Goal: Communication & Community: Answer question/provide support

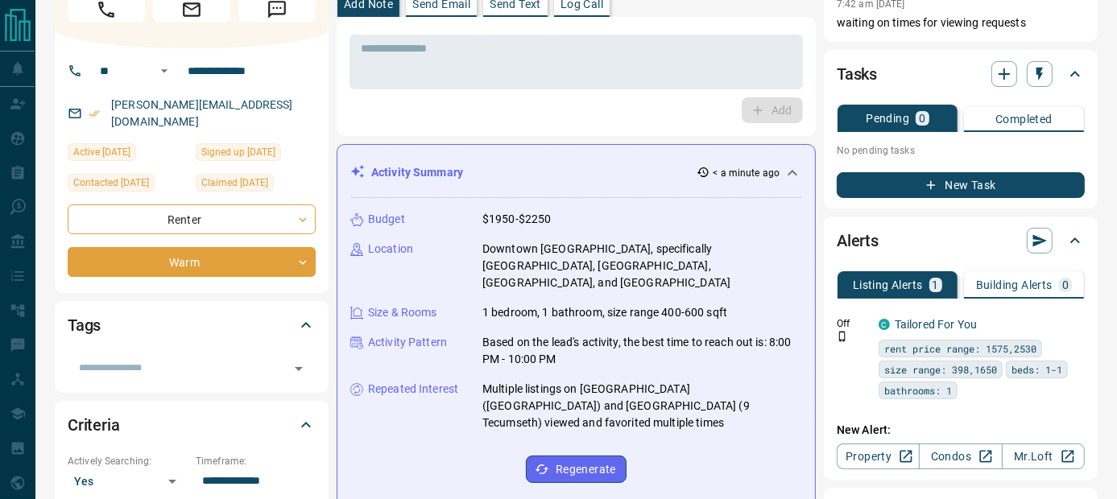
scroll to position [43, 0]
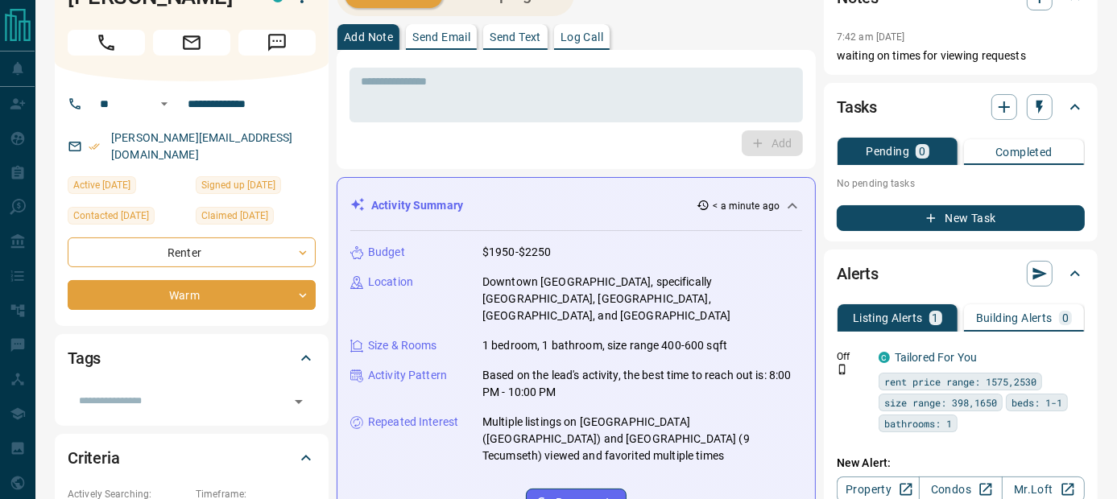
drag, startPoint x: 1104, startPoint y: 76, endPoint x: 1102, endPoint y: 66, distance: 10.7
drag, startPoint x: 274, startPoint y: 138, endPoint x: 114, endPoint y: 144, distance: 160.4
click at [114, 144] on div "[PERSON_NAME][EMAIL_ADDRESS][DOMAIN_NAME]" at bounding box center [192, 146] width 248 height 43
copy link "[PERSON_NAME][EMAIL_ADDRESS][DOMAIN_NAME]"
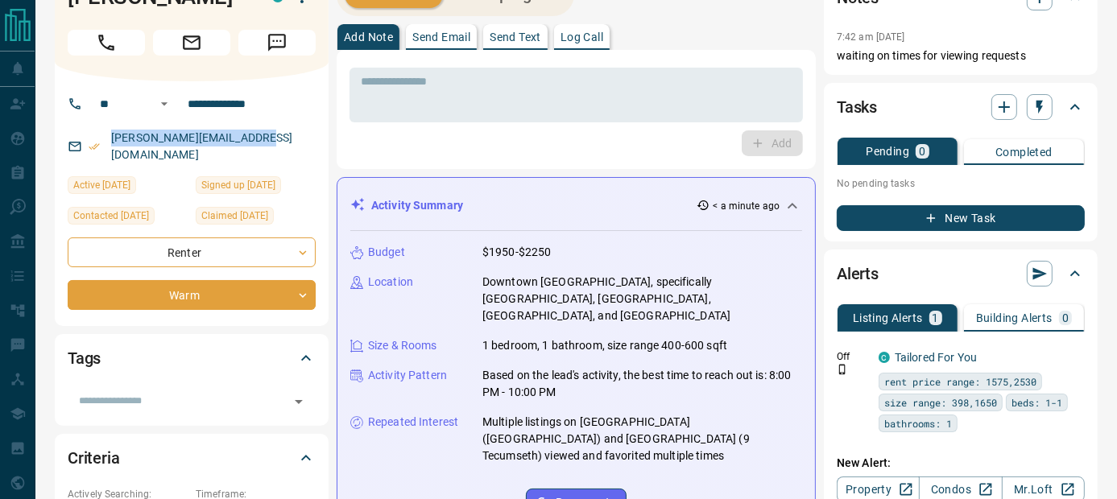
click at [428, 38] on p "Send Email" at bounding box center [441, 36] width 58 height 11
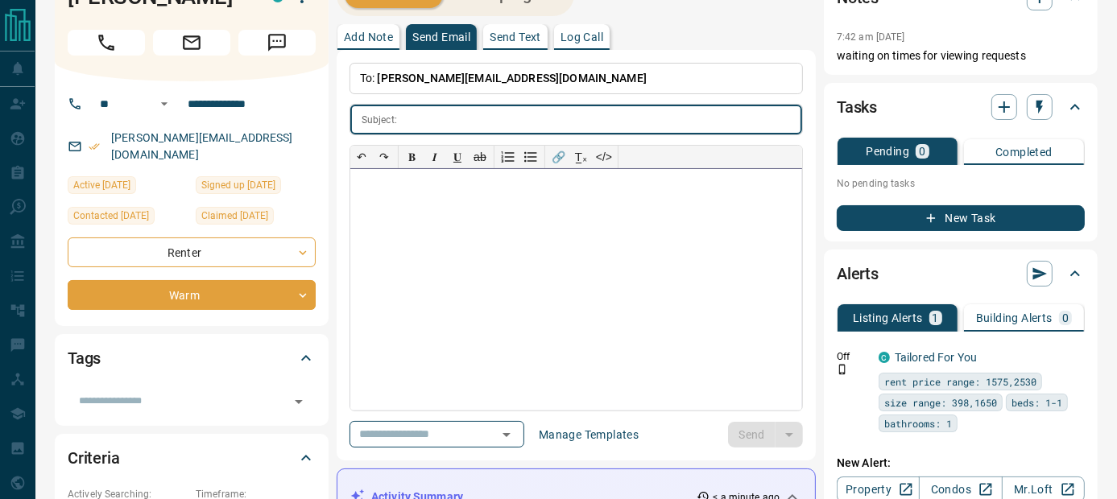
click at [414, 200] on div at bounding box center [576, 290] width 452 height 242
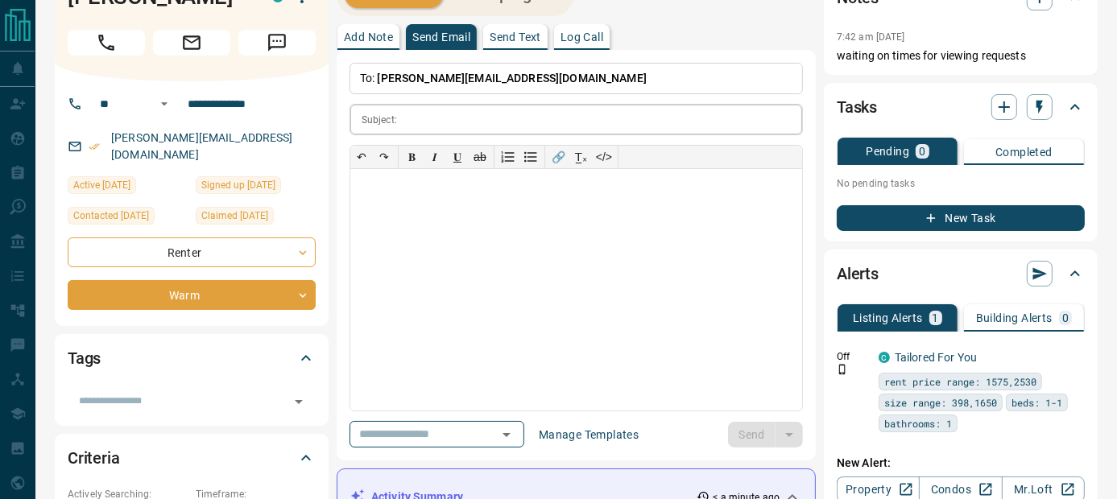
drag, startPoint x: 415, startPoint y: 200, endPoint x: 428, endPoint y: 115, distance: 86.3
click at [428, 115] on input "text" at bounding box center [602, 120] width 399 height 30
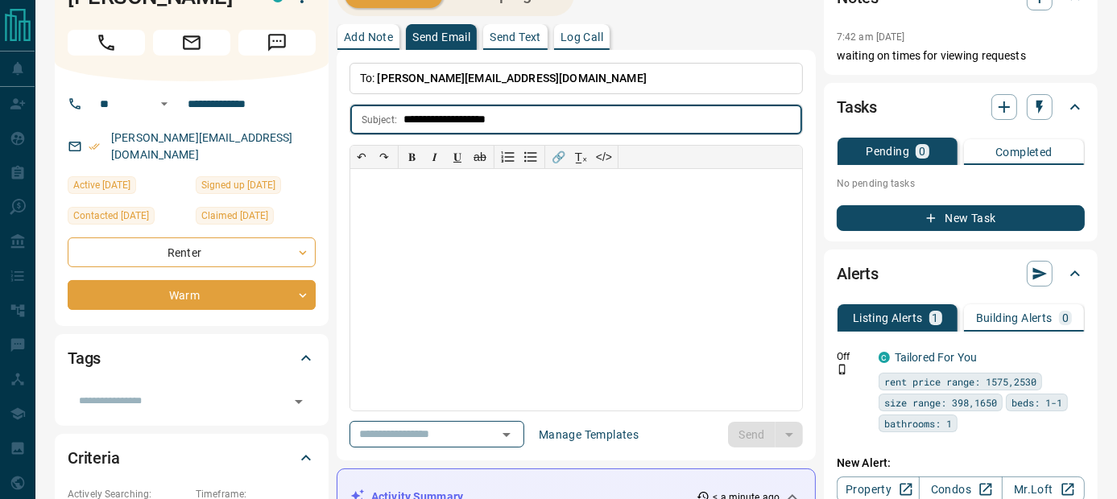
type input "**********"
click at [441, 193] on div at bounding box center [576, 290] width 452 height 242
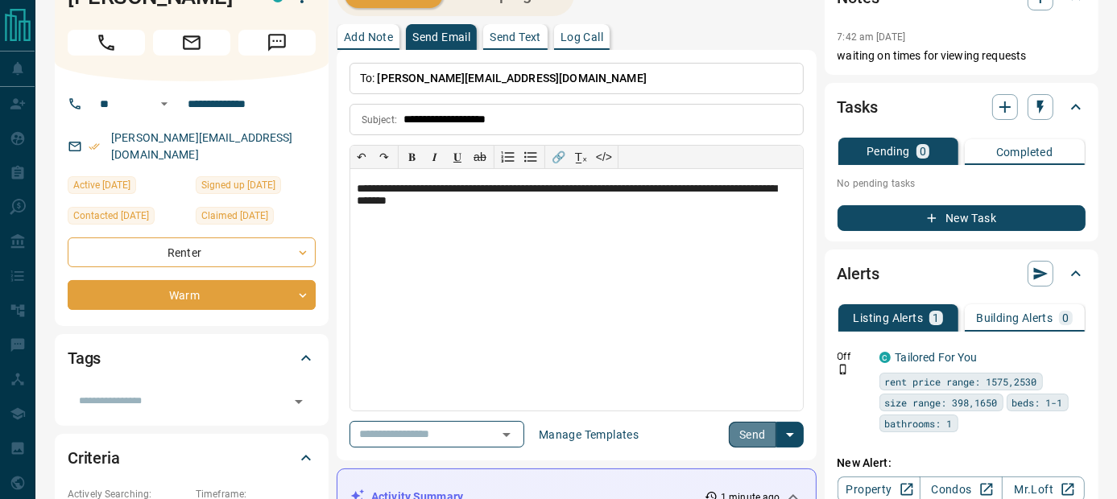
click at [754, 432] on button "Send" at bounding box center [753, 435] width 48 height 26
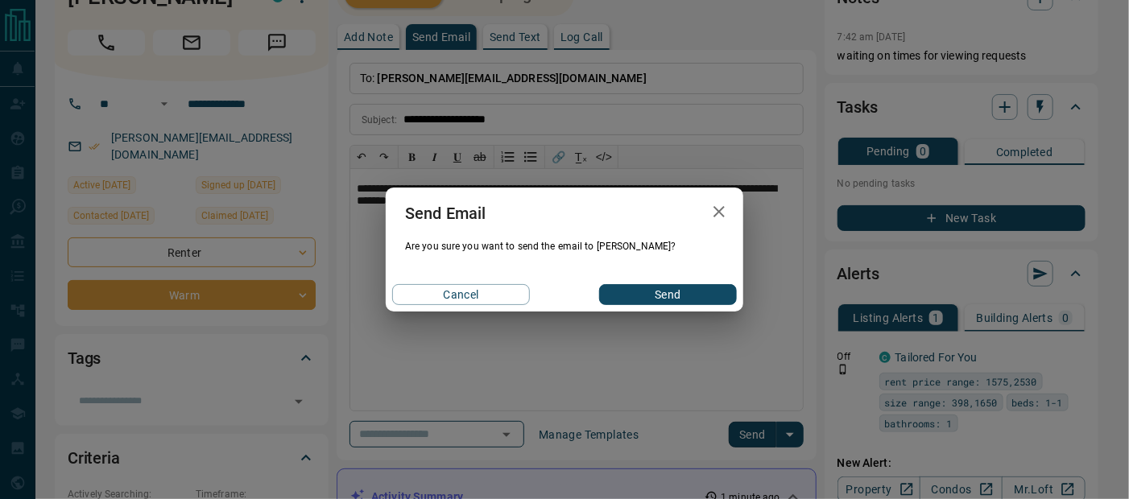
click at [669, 290] on button "Send" at bounding box center [668, 294] width 138 height 21
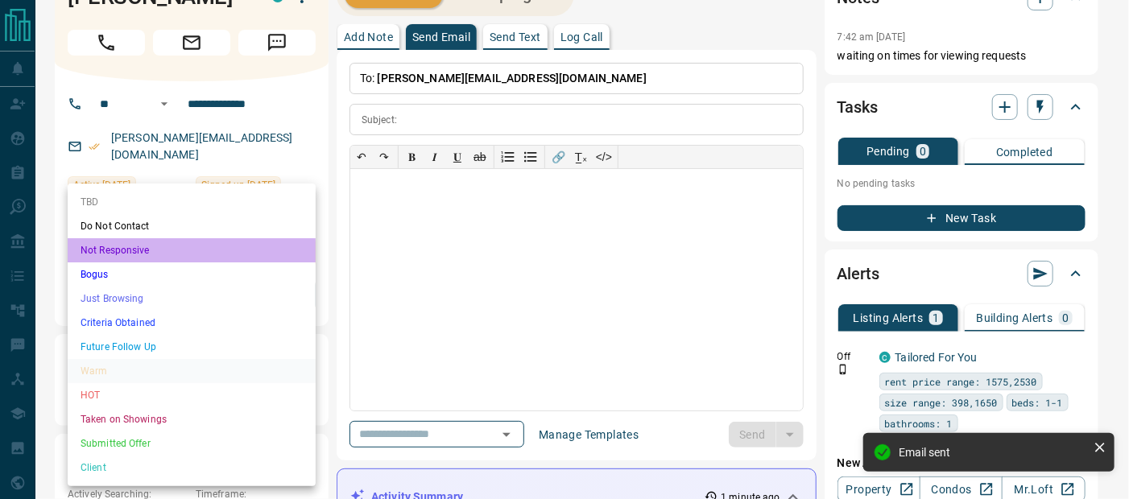
click at [164, 250] on li "Not Responsive" at bounding box center [192, 250] width 248 height 24
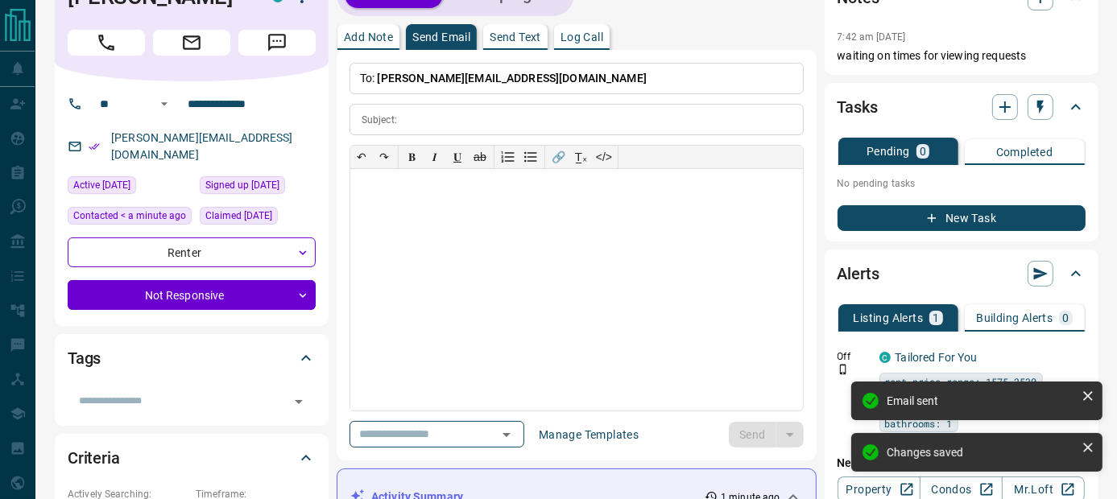
type input "*"
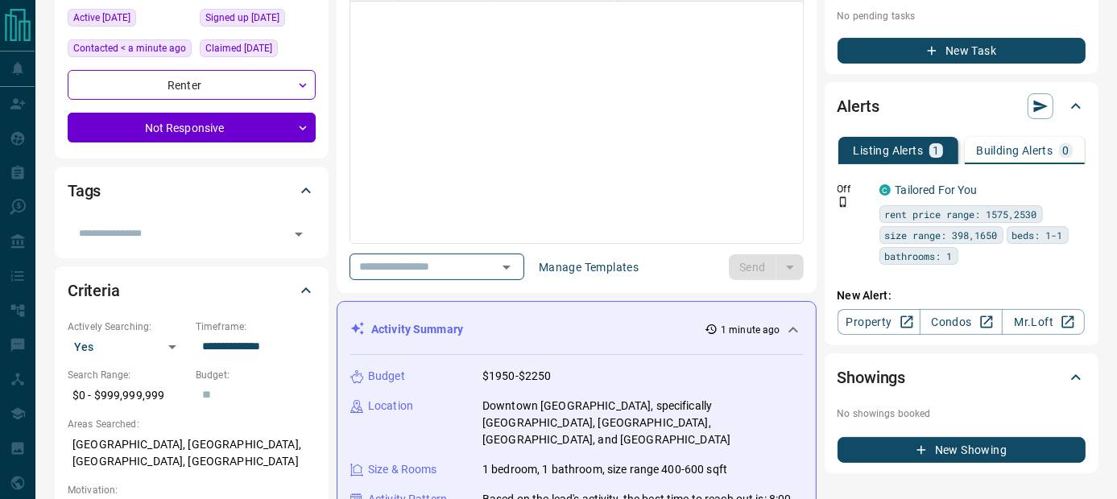
scroll to position [0, 0]
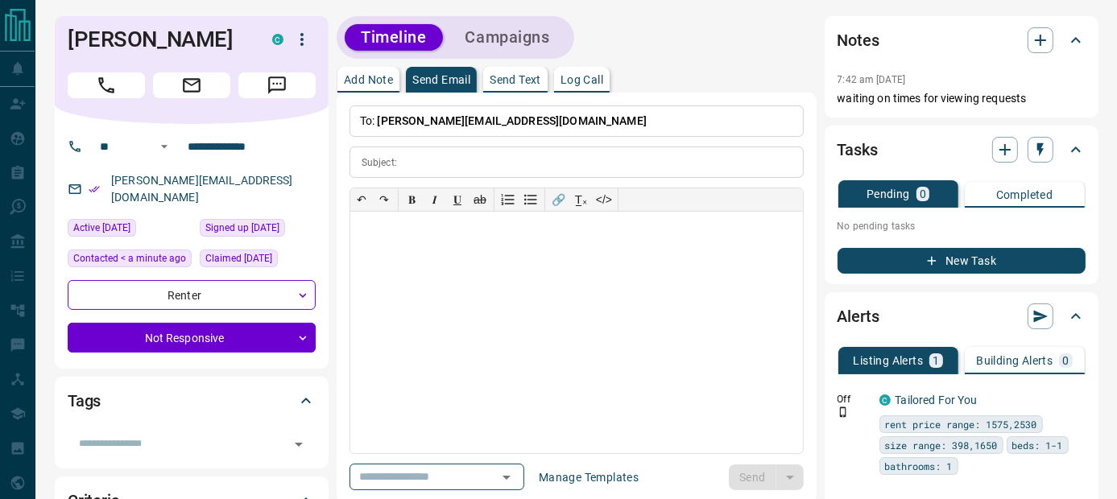
click at [696, 33] on div "Timeline Campaigns" at bounding box center [577, 37] width 480 height 43
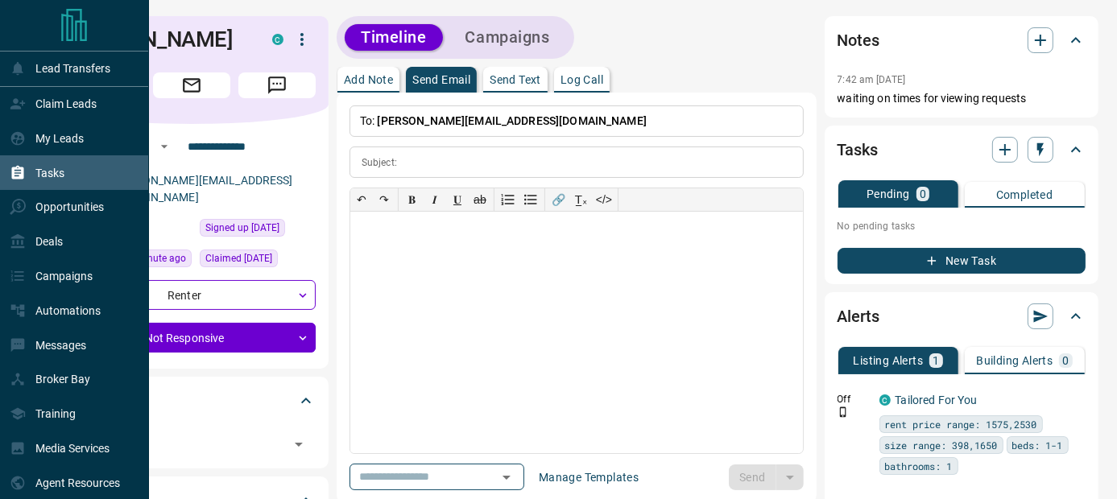
click at [47, 172] on p "Tasks" at bounding box center [49, 173] width 29 height 13
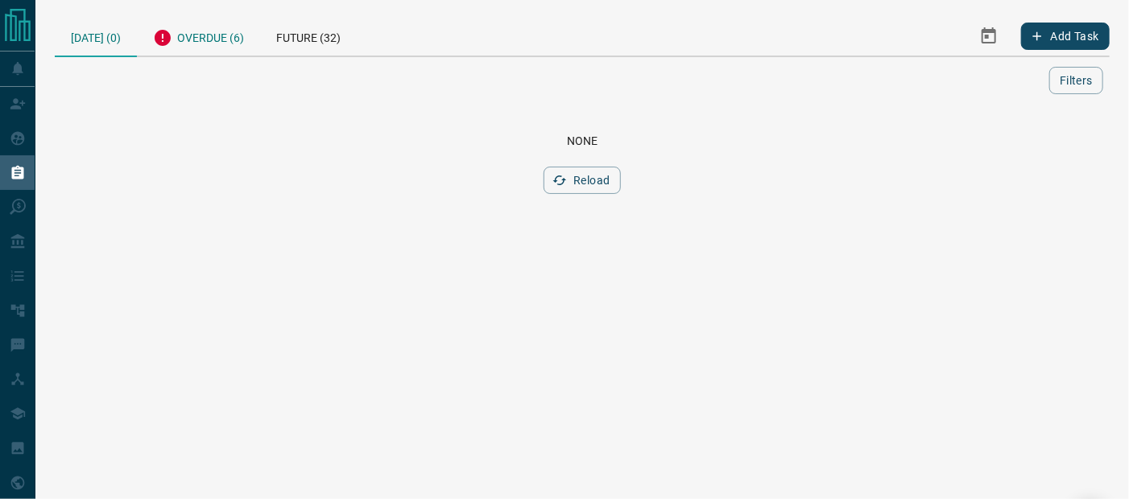
click at [199, 36] on div "Overdue (6)" at bounding box center [198, 35] width 123 height 39
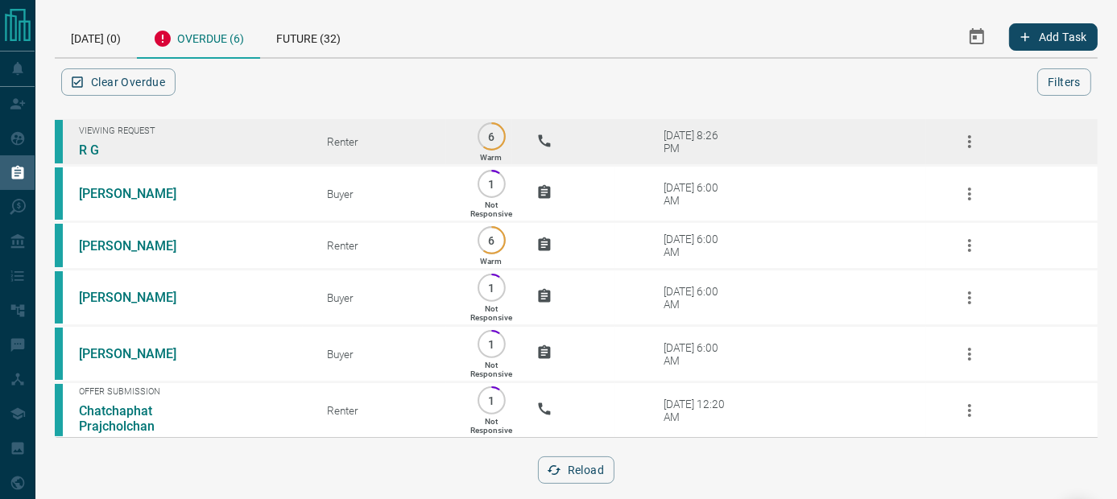
click at [103, 126] on span "Viewing Request" at bounding box center [191, 131] width 224 height 10
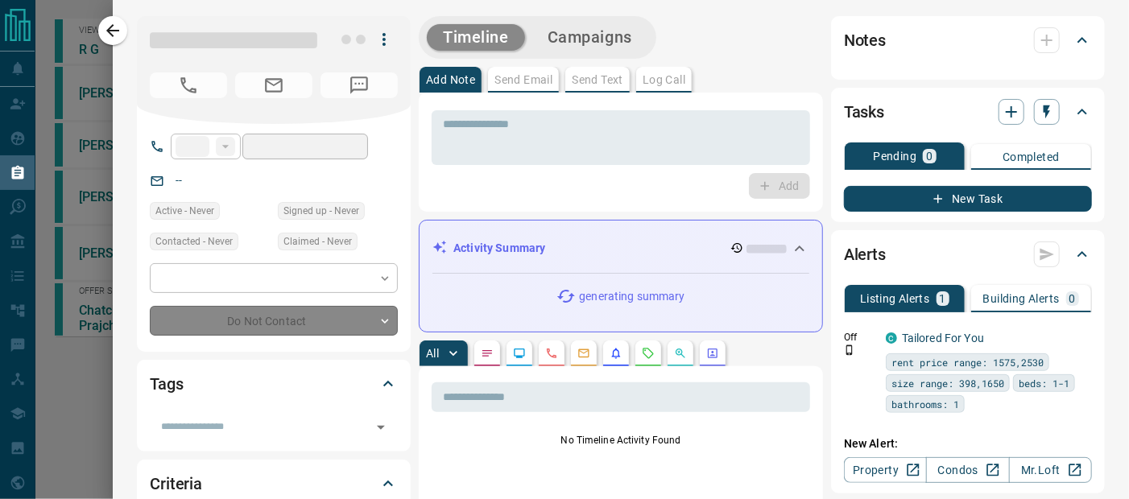
type input "**"
type input "**********"
type input "*"
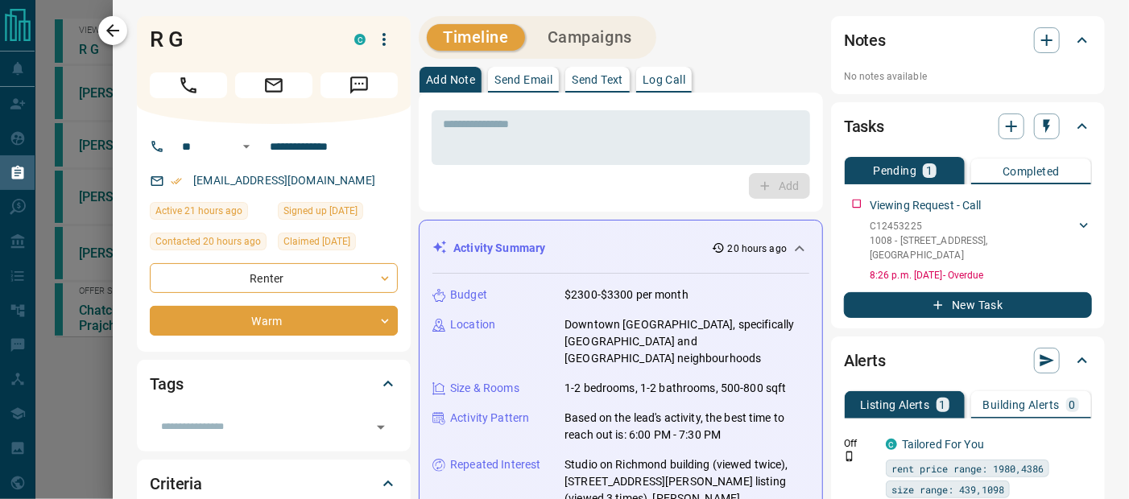
click at [114, 33] on icon "button" at bounding box center [112, 30] width 19 height 19
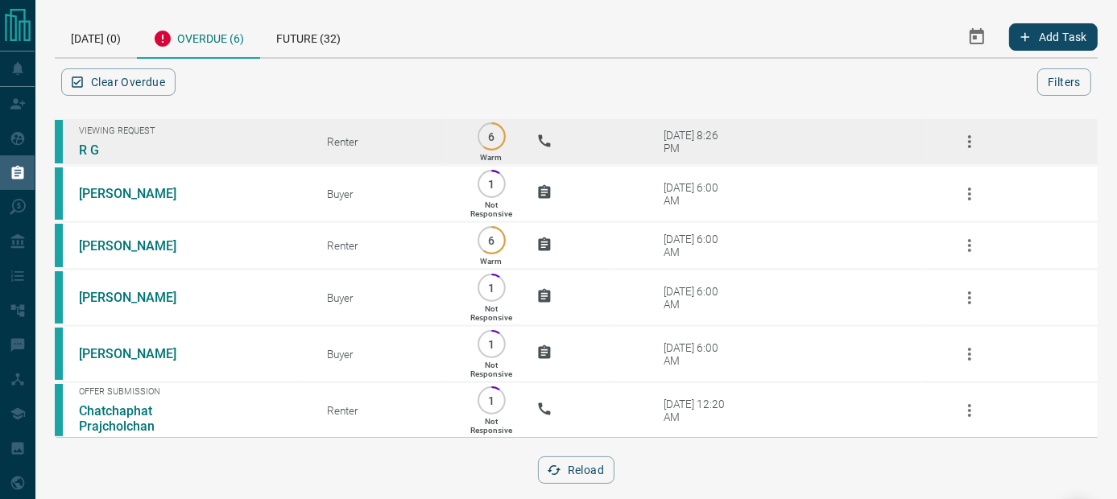
click at [969, 141] on icon "button" at bounding box center [969, 141] width 3 height 13
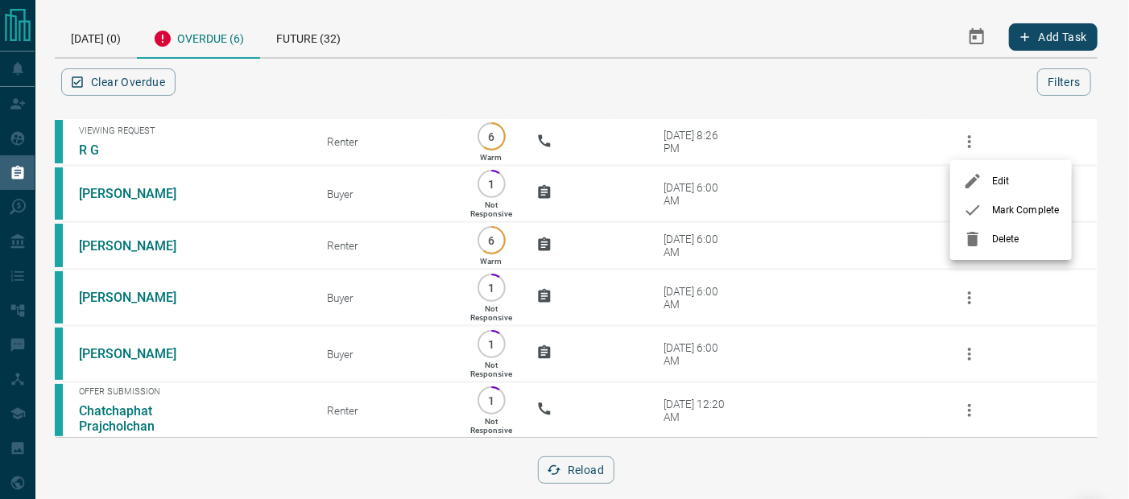
click at [968, 238] on icon at bounding box center [972, 239] width 11 height 14
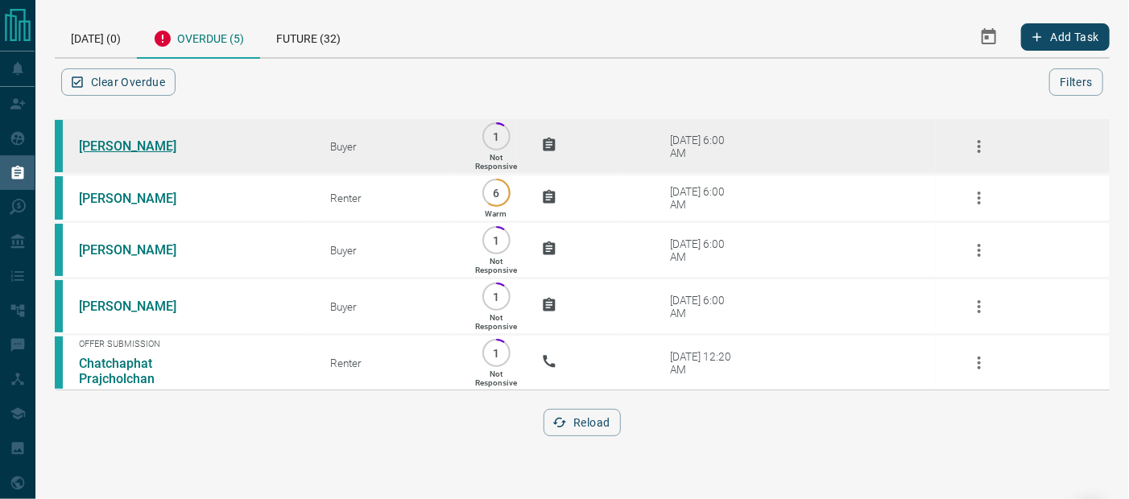
click at [116, 146] on link "[PERSON_NAME]" at bounding box center [139, 145] width 121 height 15
